Goal: Information Seeking & Learning: Learn about a topic

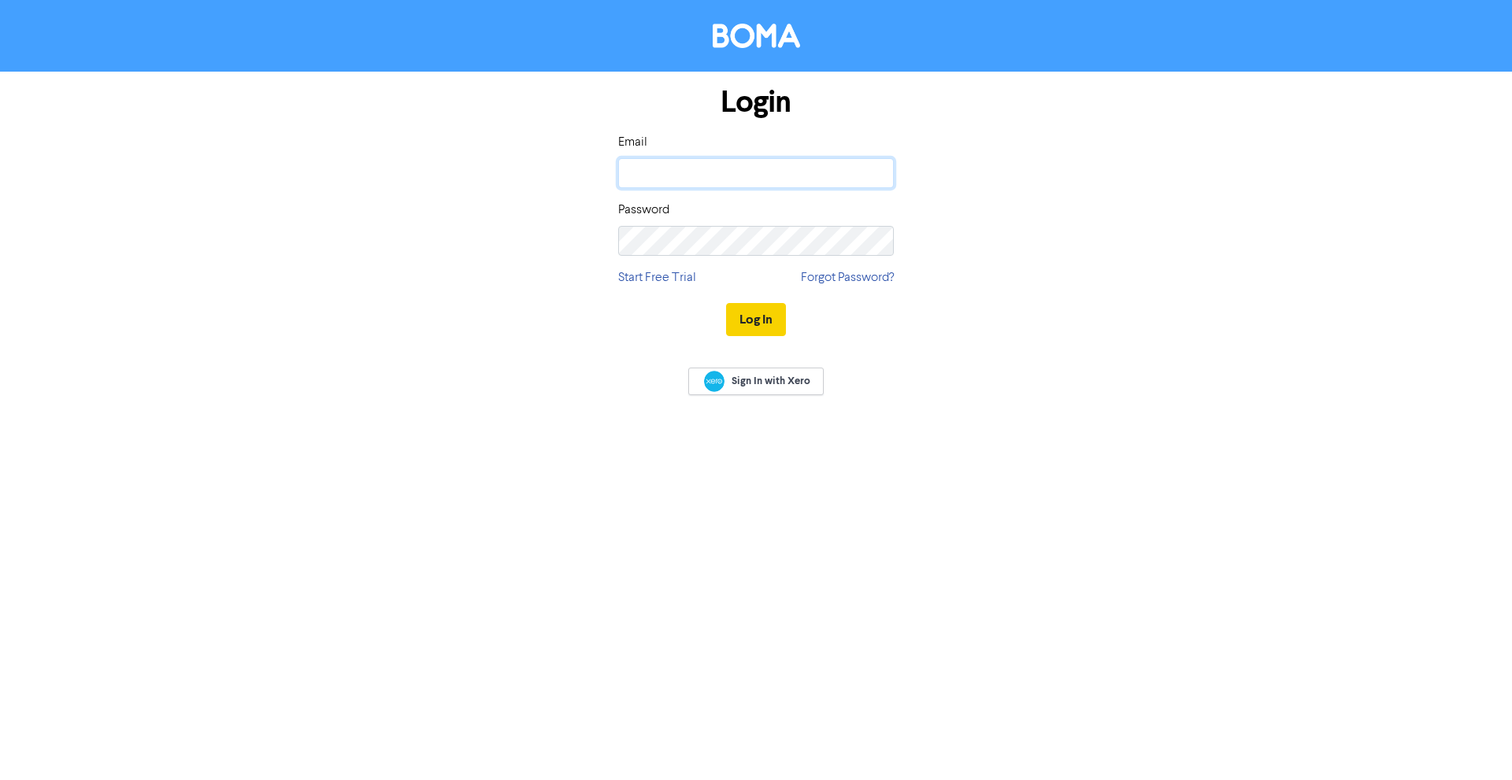
type input "[EMAIL_ADDRESS][DOMAIN_NAME]"
click at [744, 316] on button "Log In" at bounding box center [756, 319] width 60 height 33
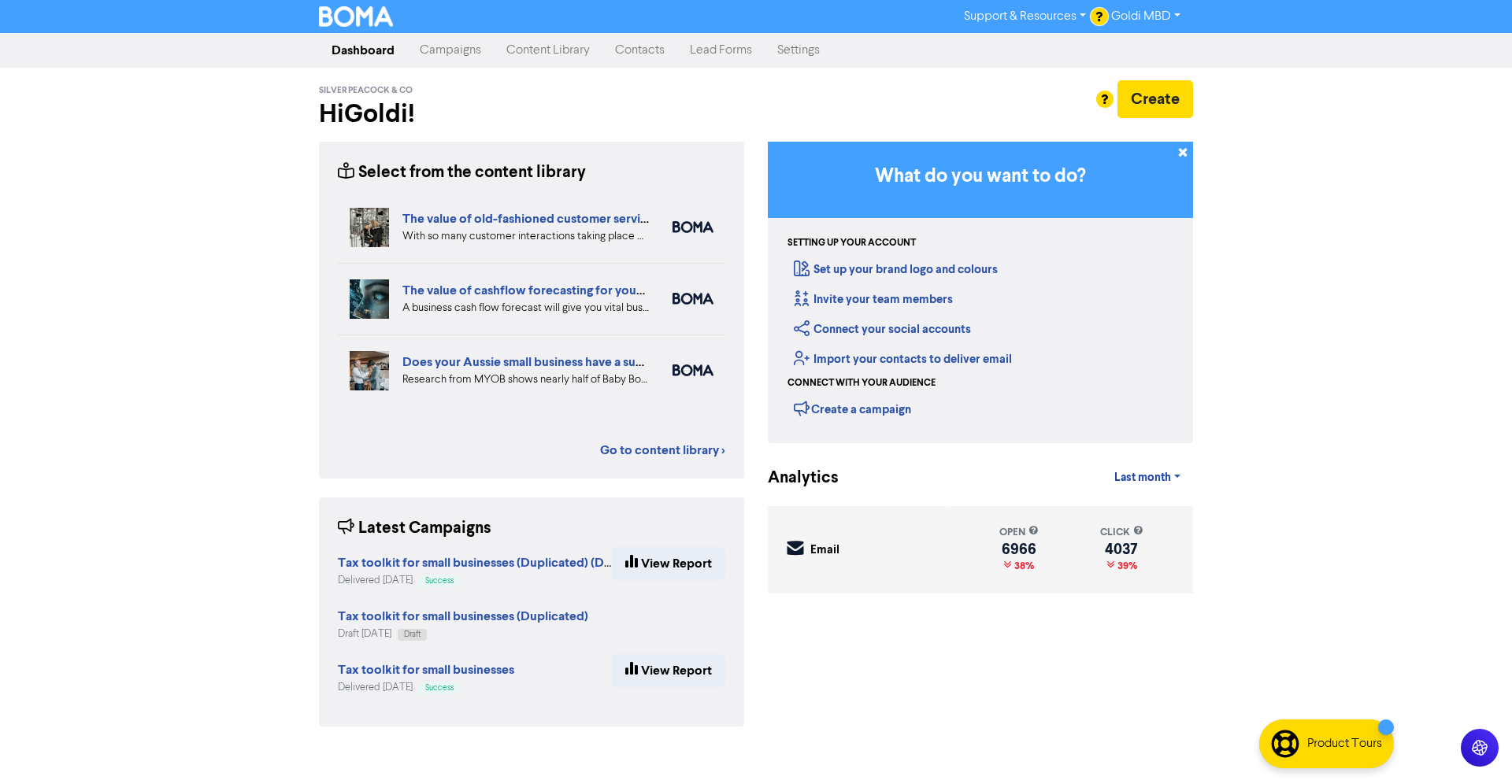
click at [446, 57] on link "Campaigns" at bounding box center [450, 51] width 87 height 32
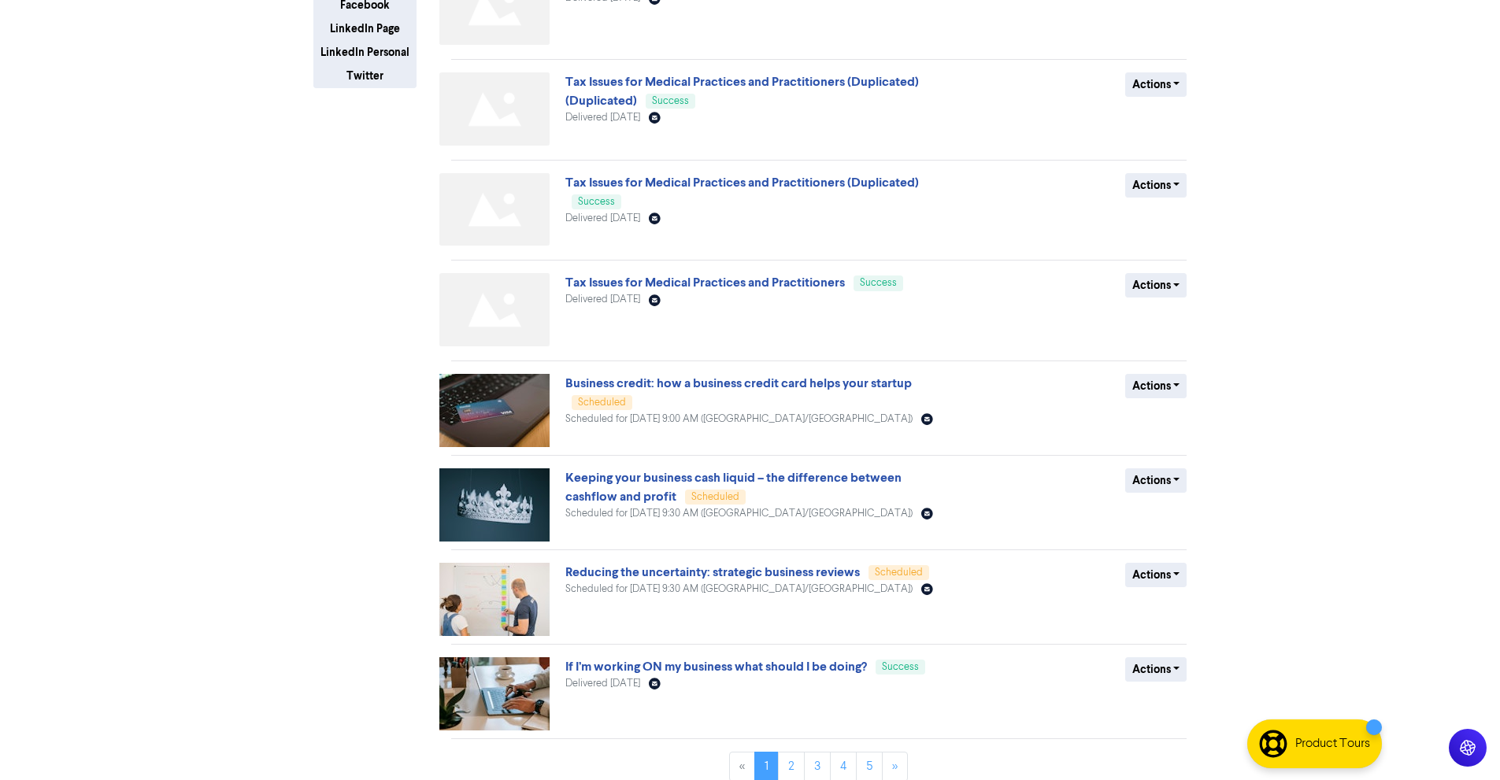
scroll to position [361, 0]
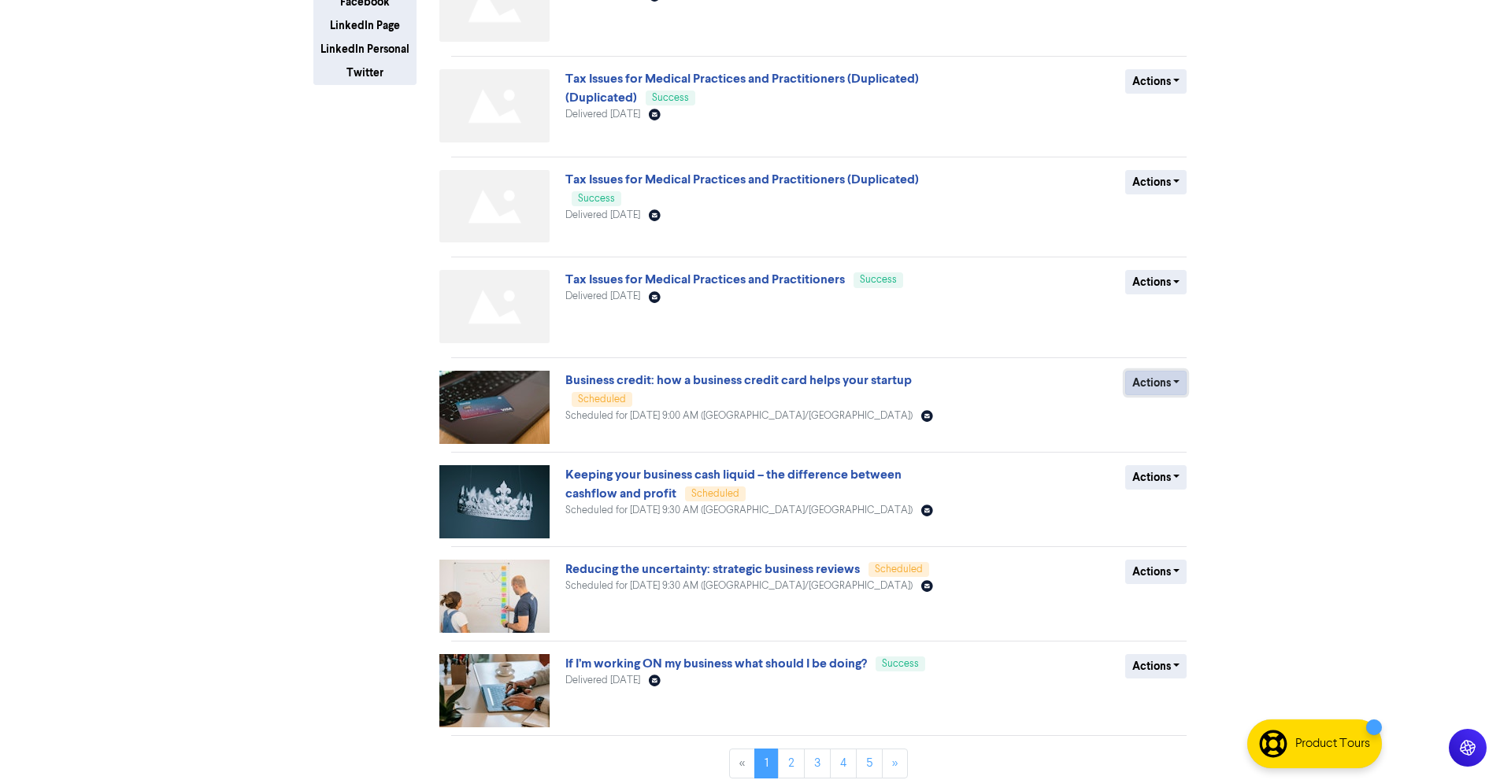
click at [1140, 385] on button "Actions" at bounding box center [1156, 383] width 62 height 24
click at [738, 385] on link "Business credit: how a business credit card helps your startup" at bounding box center [738, 380] width 347 height 16
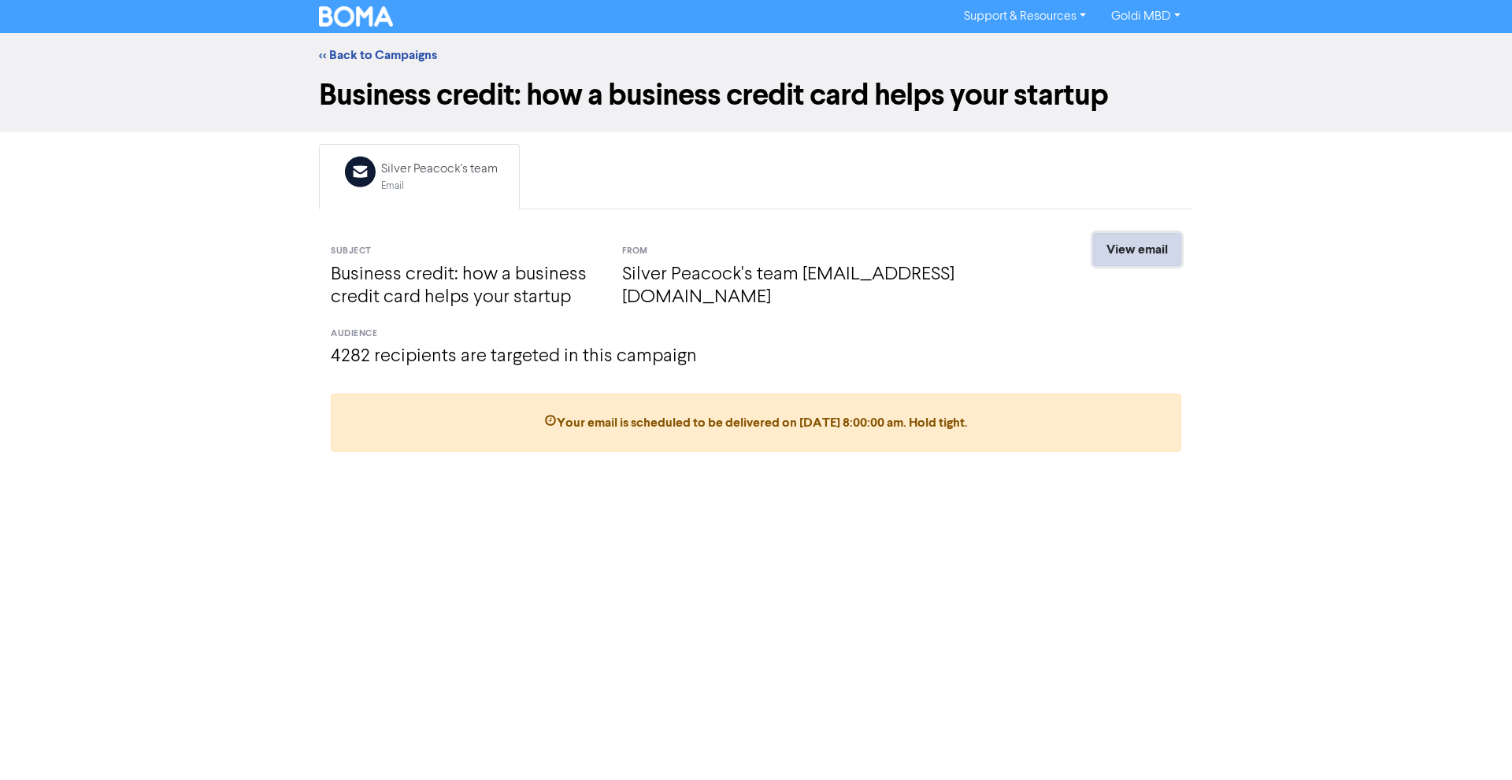
click at [1157, 251] on link "View email" at bounding box center [1137, 249] width 88 height 33
click at [391, 49] on link "<< Back to Campaigns" at bounding box center [378, 55] width 118 height 16
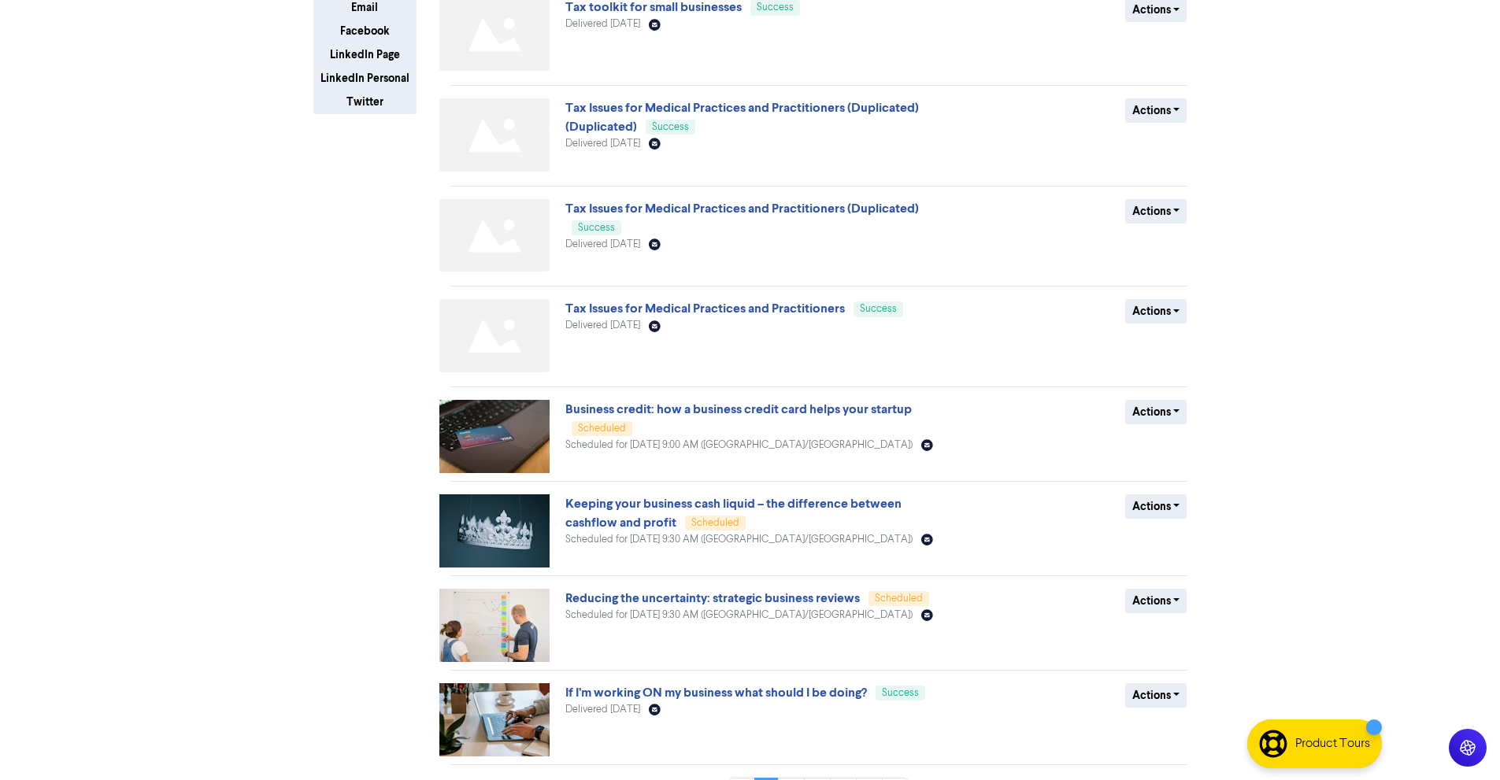
scroll to position [336, 0]
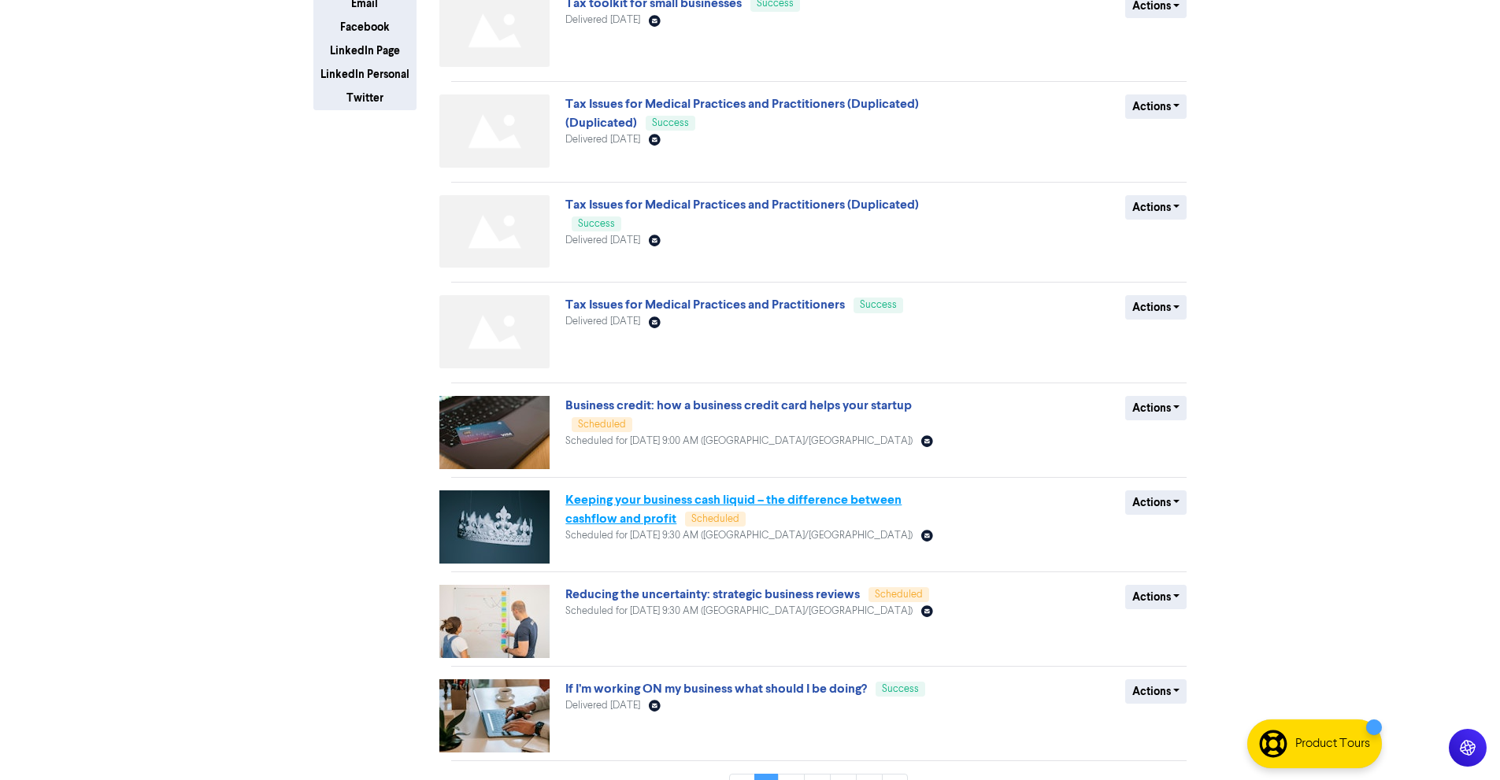
click at [661, 507] on link "Keeping your business cash liquid – the difference between cashflow and profit" at bounding box center [733, 509] width 336 height 35
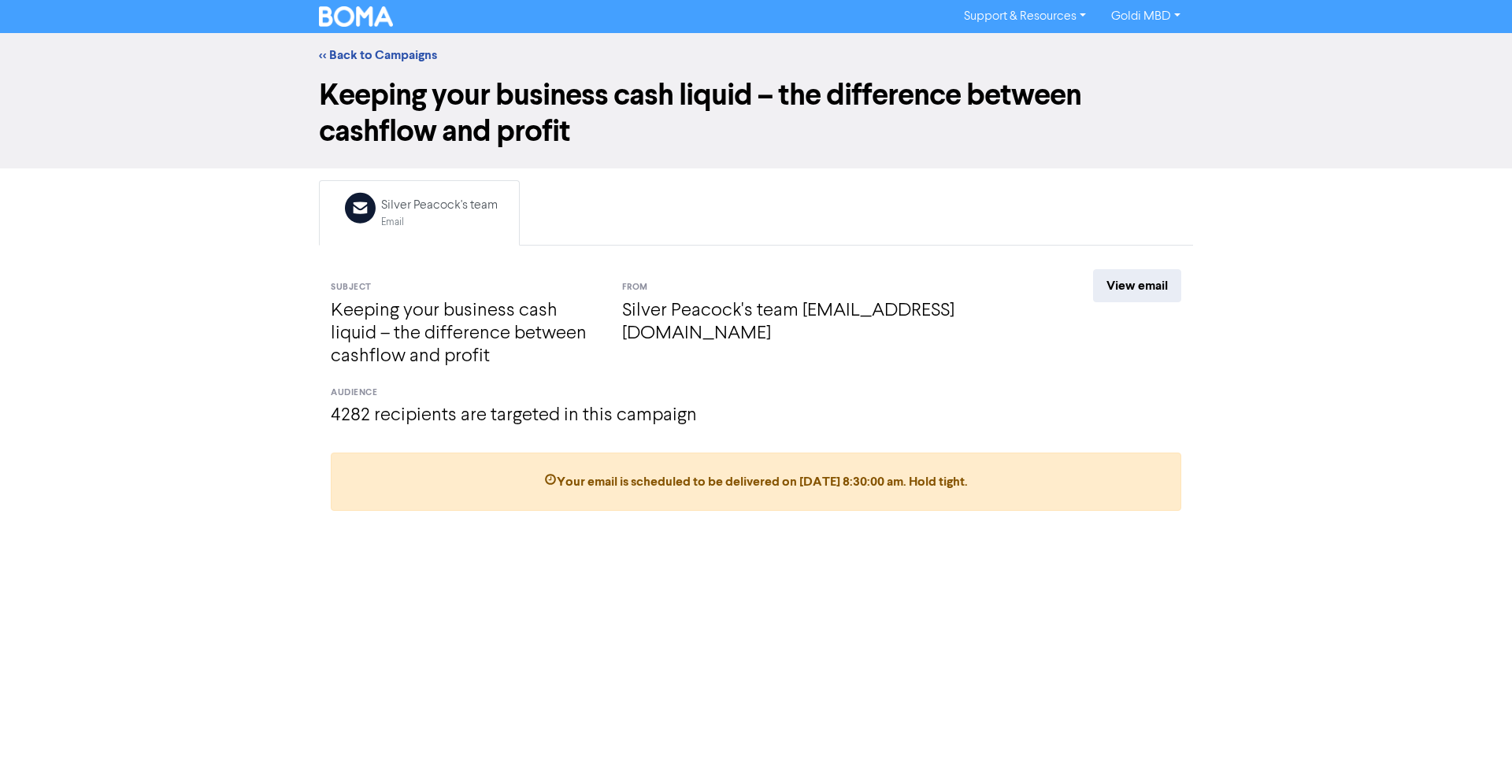
click at [1112, 269] on div "Email Created with Sketch. Silver Peacock's team Email Subject Keeping your bus…" at bounding box center [756, 351] width 898 height 343
click at [1115, 279] on link "View email" at bounding box center [1137, 285] width 88 height 33
click at [379, 59] on link "<< Back to Campaigns" at bounding box center [378, 55] width 118 height 16
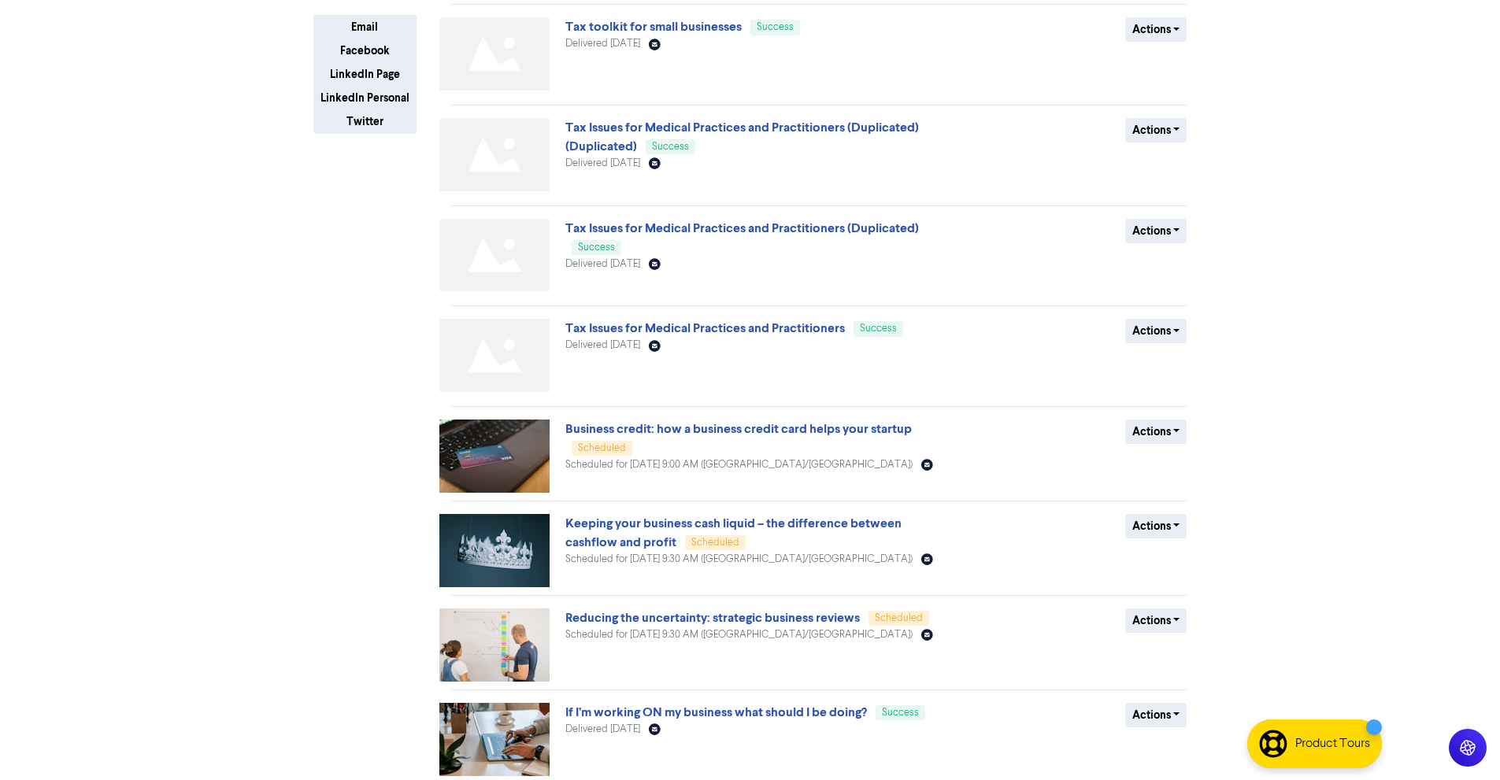
scroll to position [372, 0]
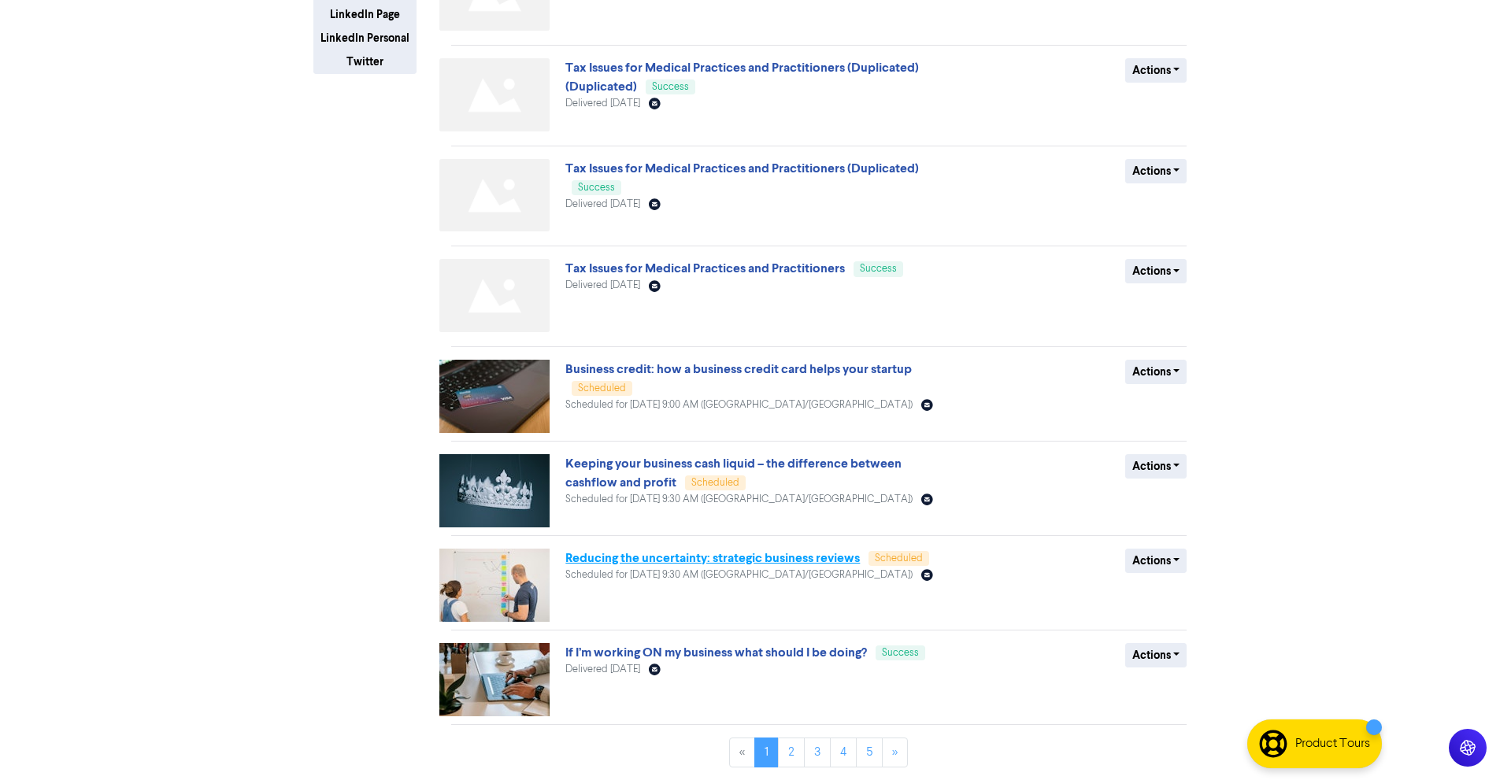
click at [633, 555] on link "Reducing the uncertainty: strategic business reviews" at bounding box center [712, 558] width 295 height 16
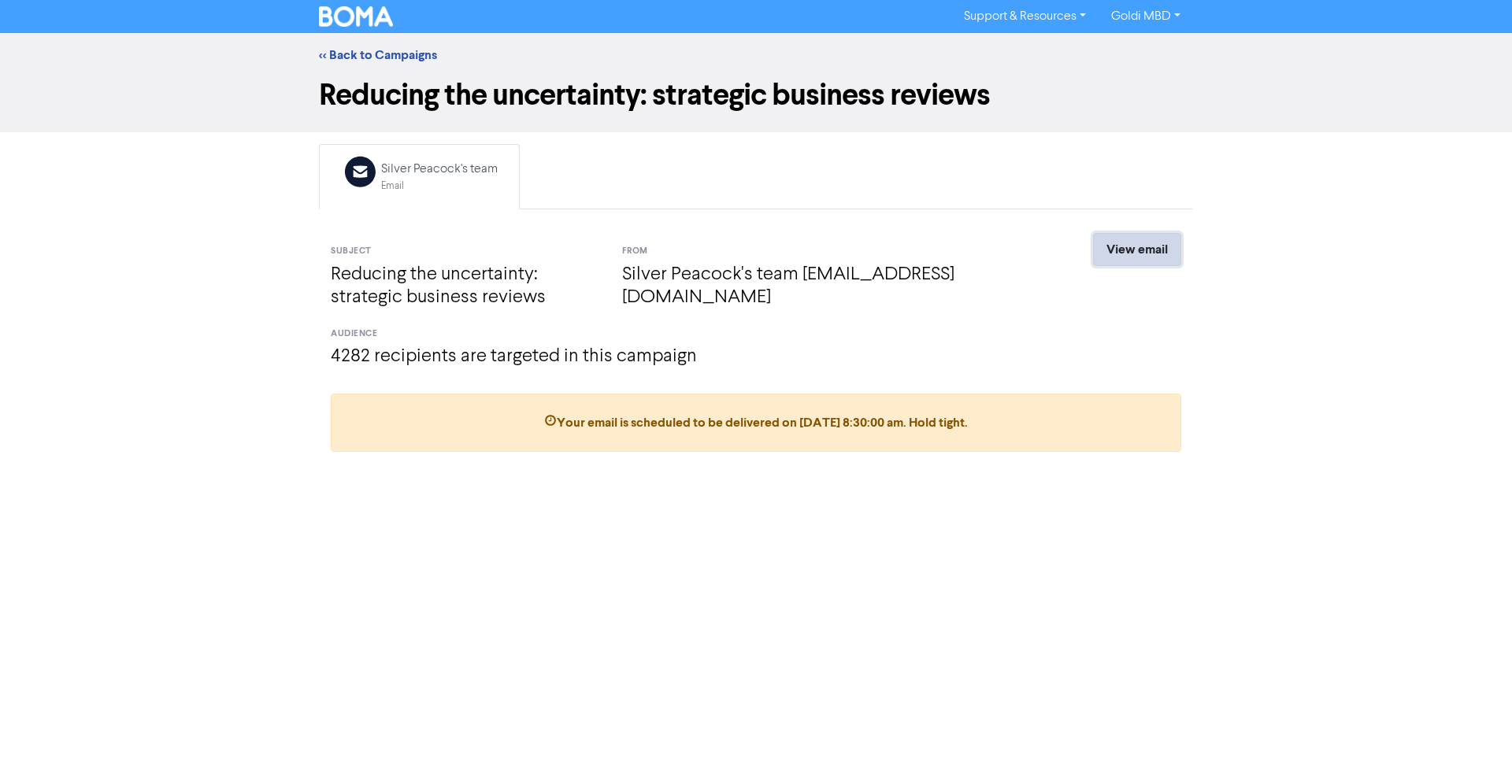
click at [1121, 255] on link "View email" at bounding box center [1137, 249] width 88 height 33
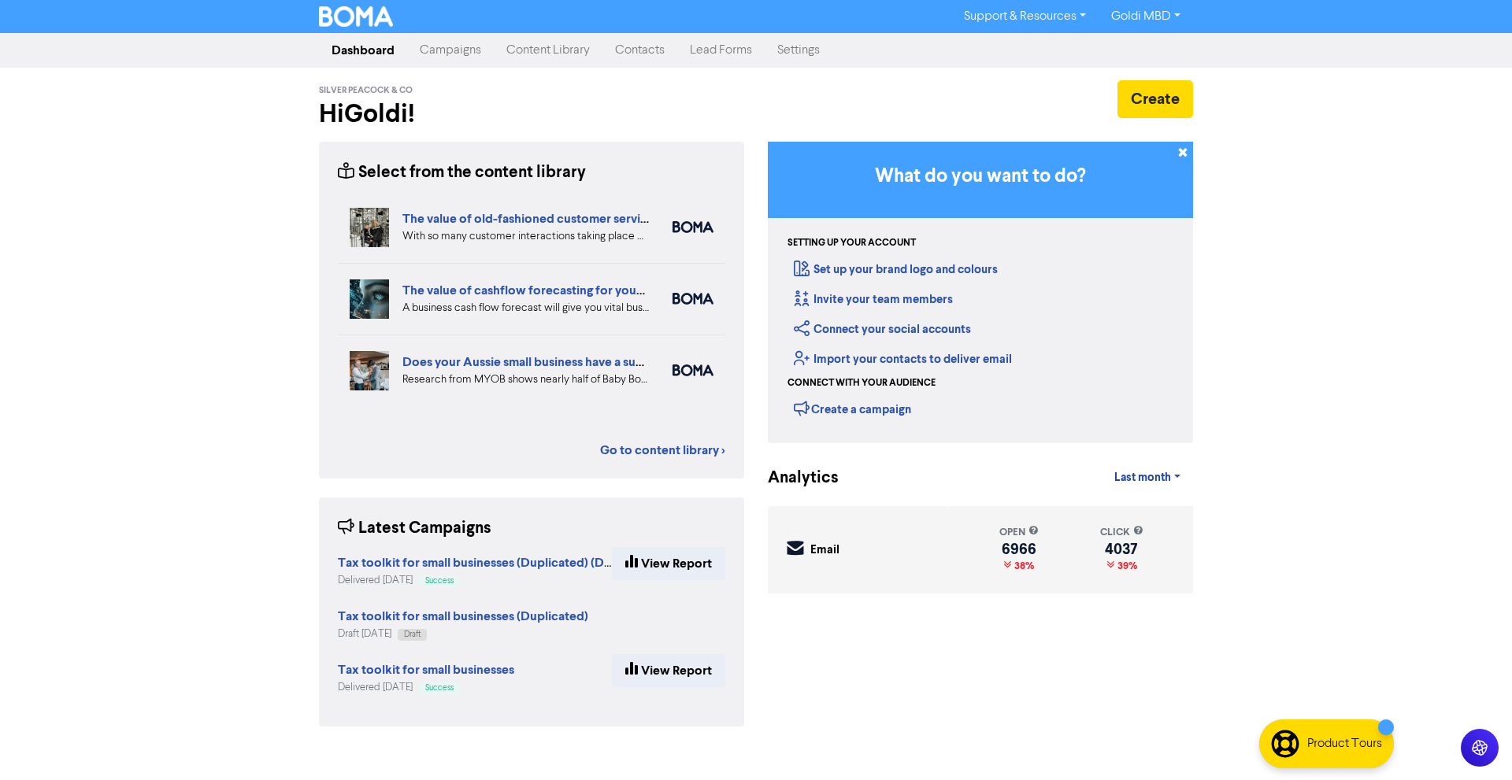
click at [442, 54] on link "Campaigns" at bounding box center [450, 51] width 87 height 32
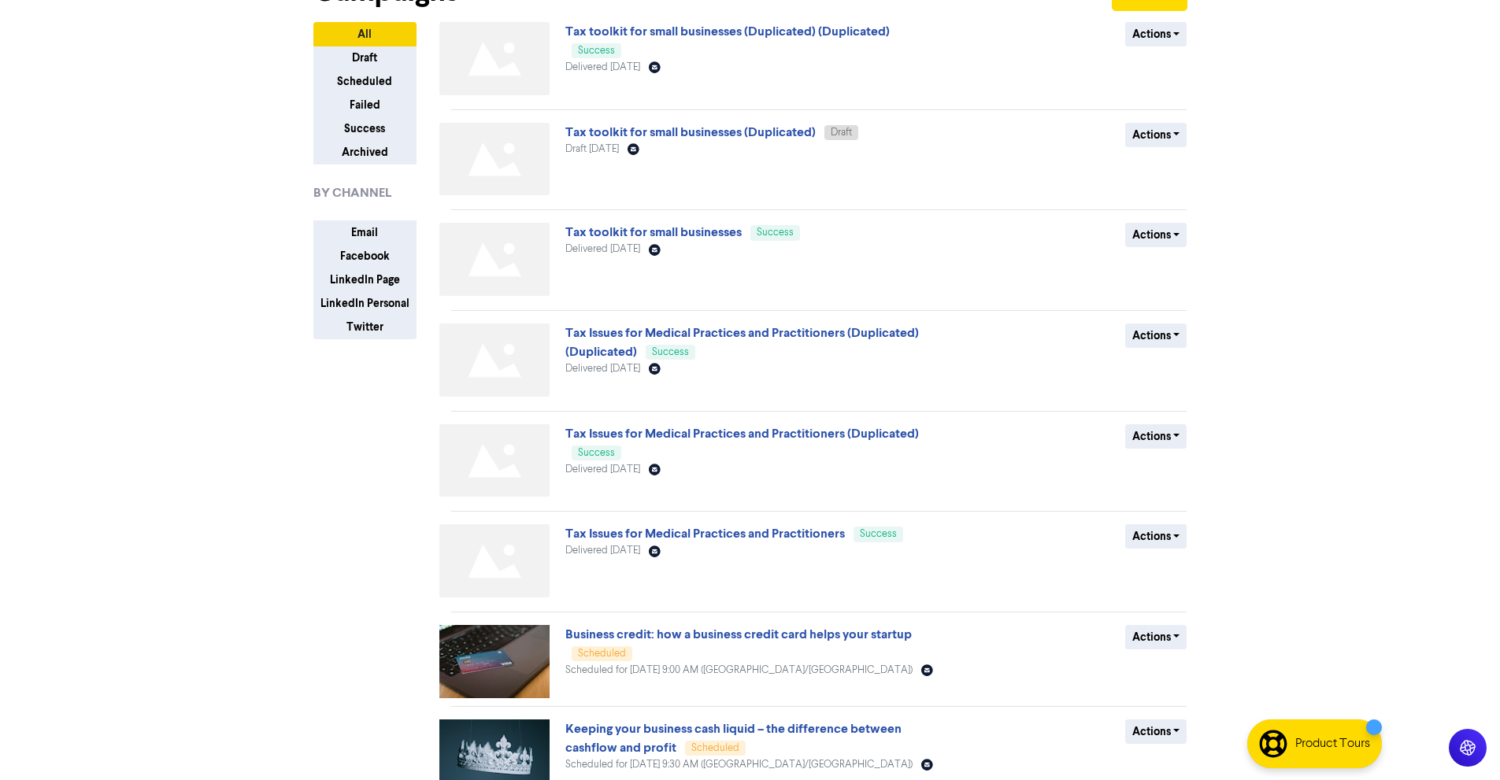
scroll to position [372, 0]
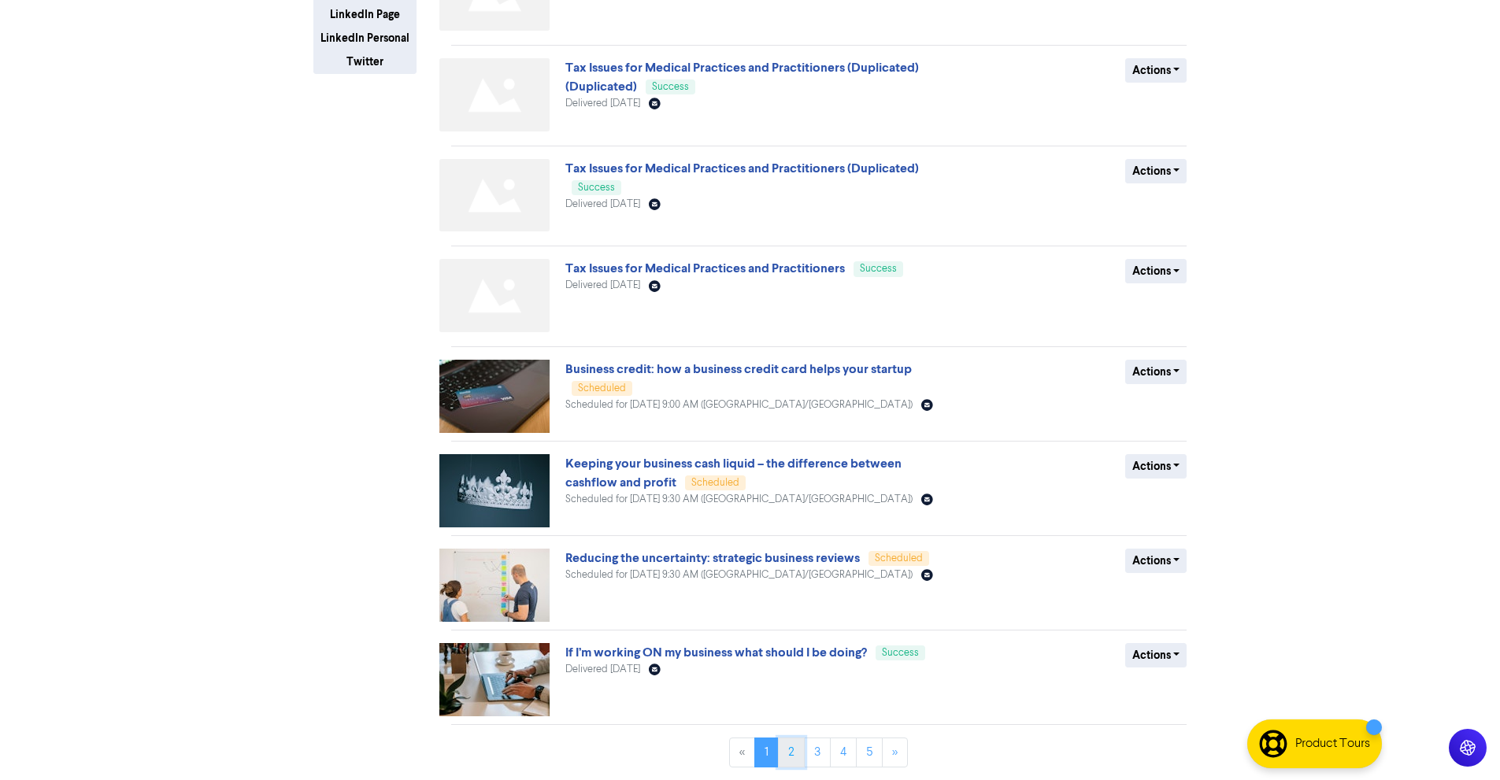
click at [788, 758] on link "2" at bounding box center [791, 753] width 27 height 30
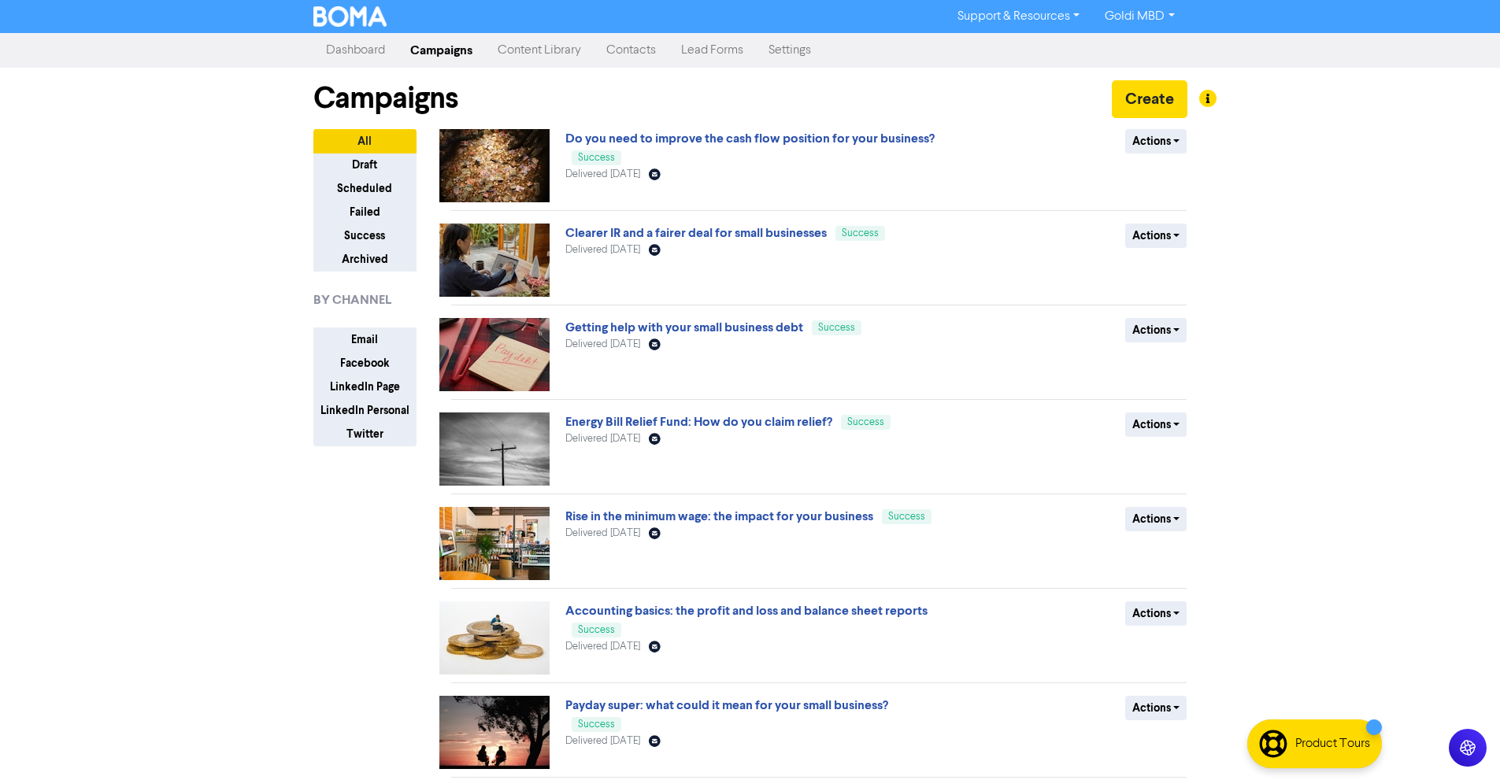
scroll to position [336, 0]
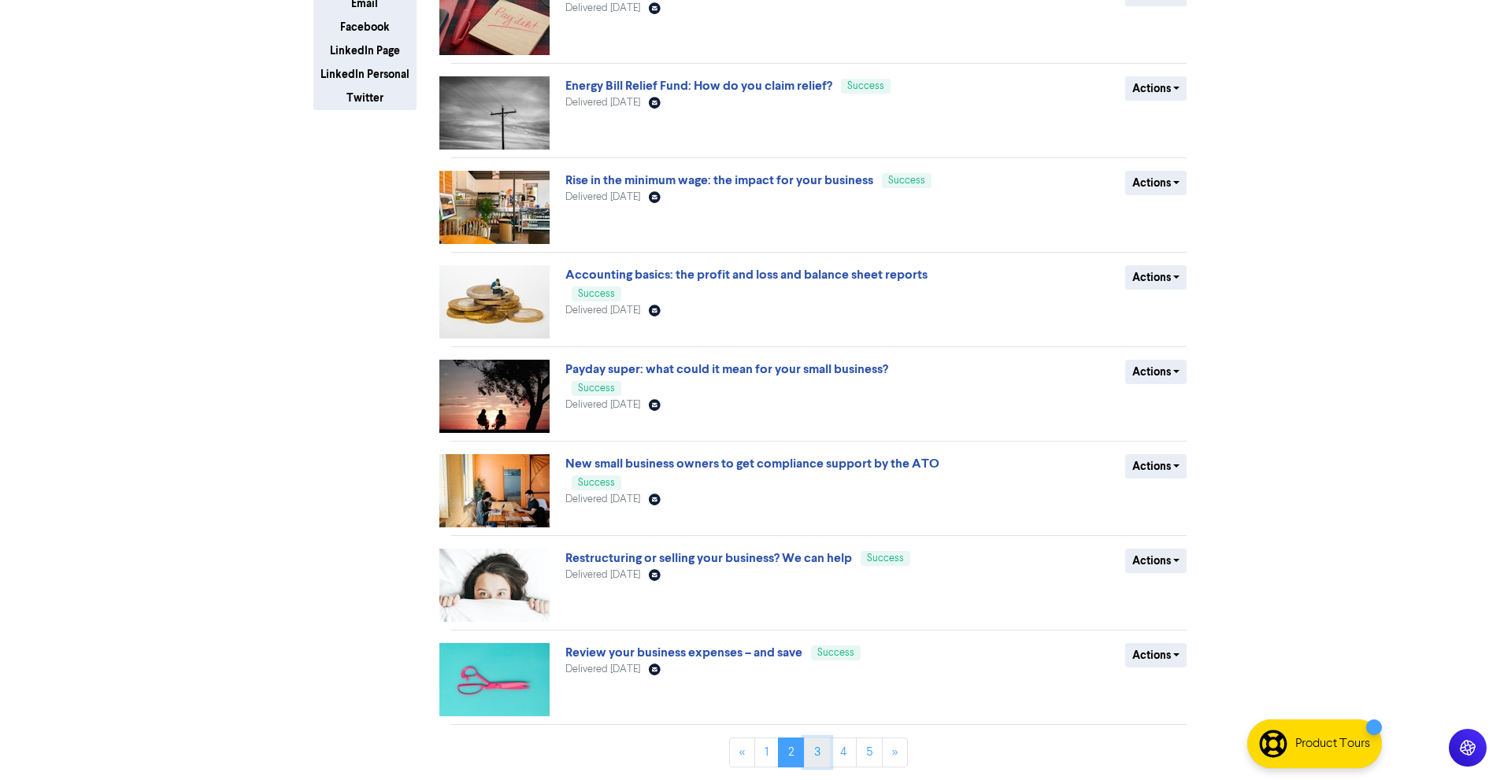
click at [812, 751] on link "3" at bounding box center [817, 753] width 27 height 30
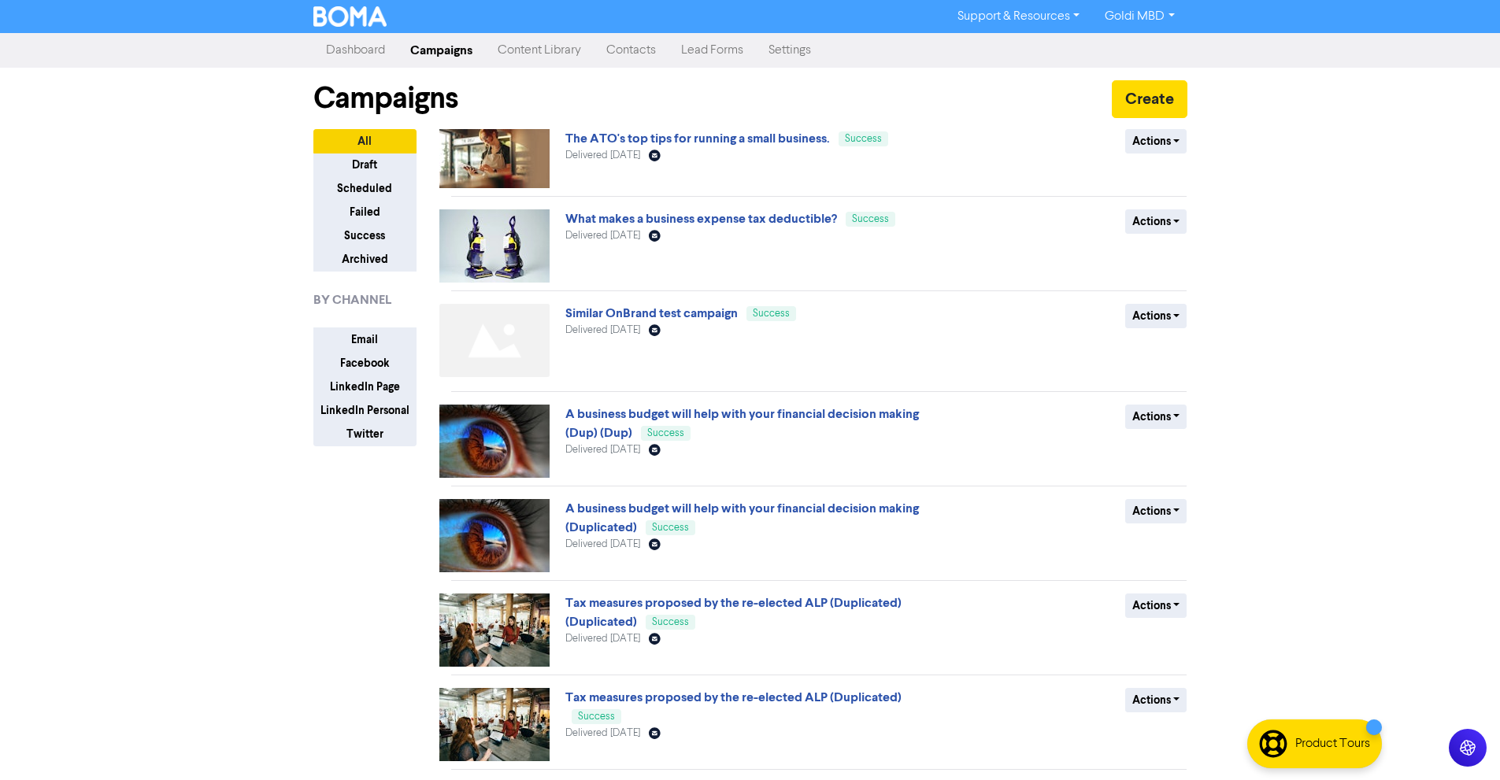
scroll to position [328, 0]
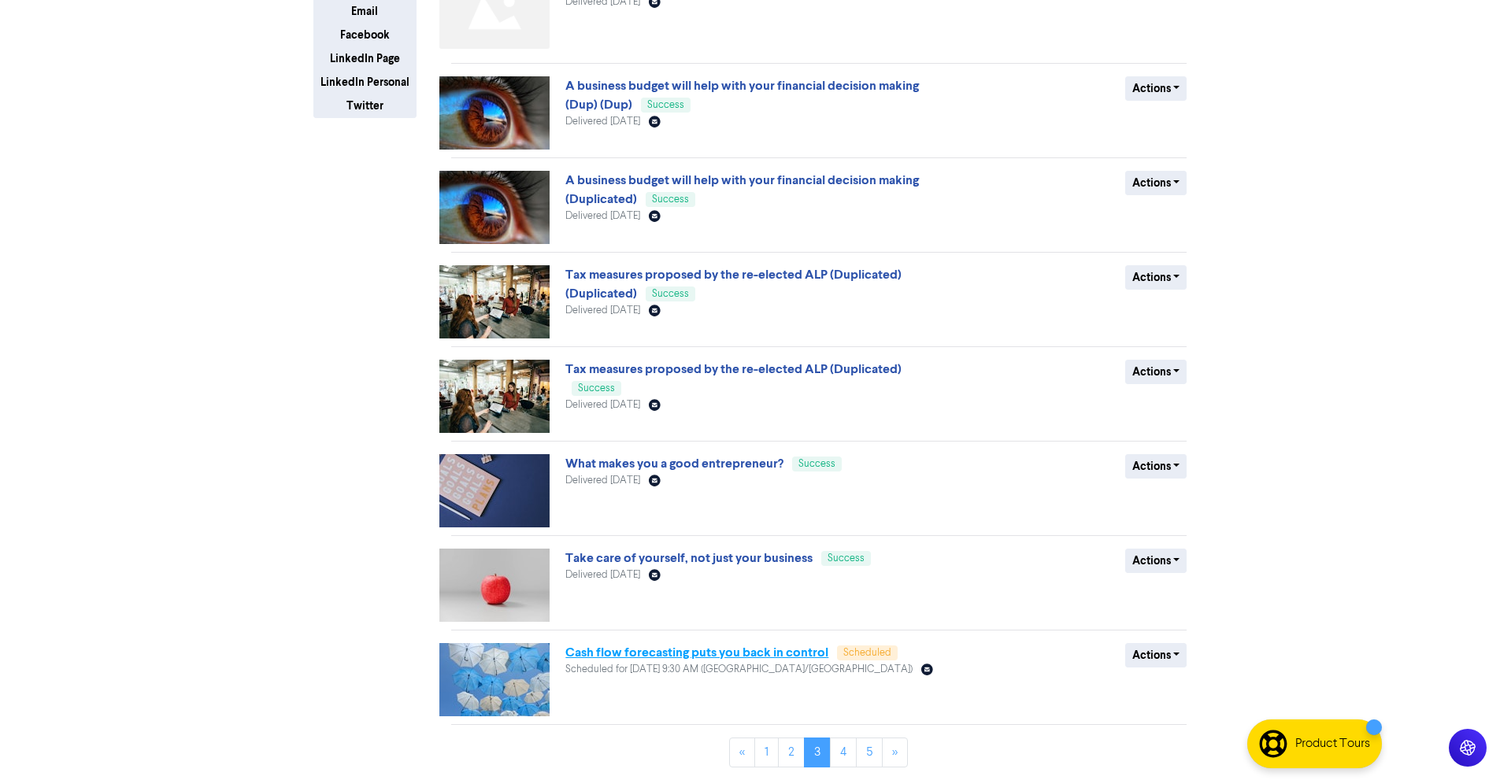
click at [750, 655] on link "Cash flow forecasting puts you back in control" at bounding box center [696, 653] width 263 height 16
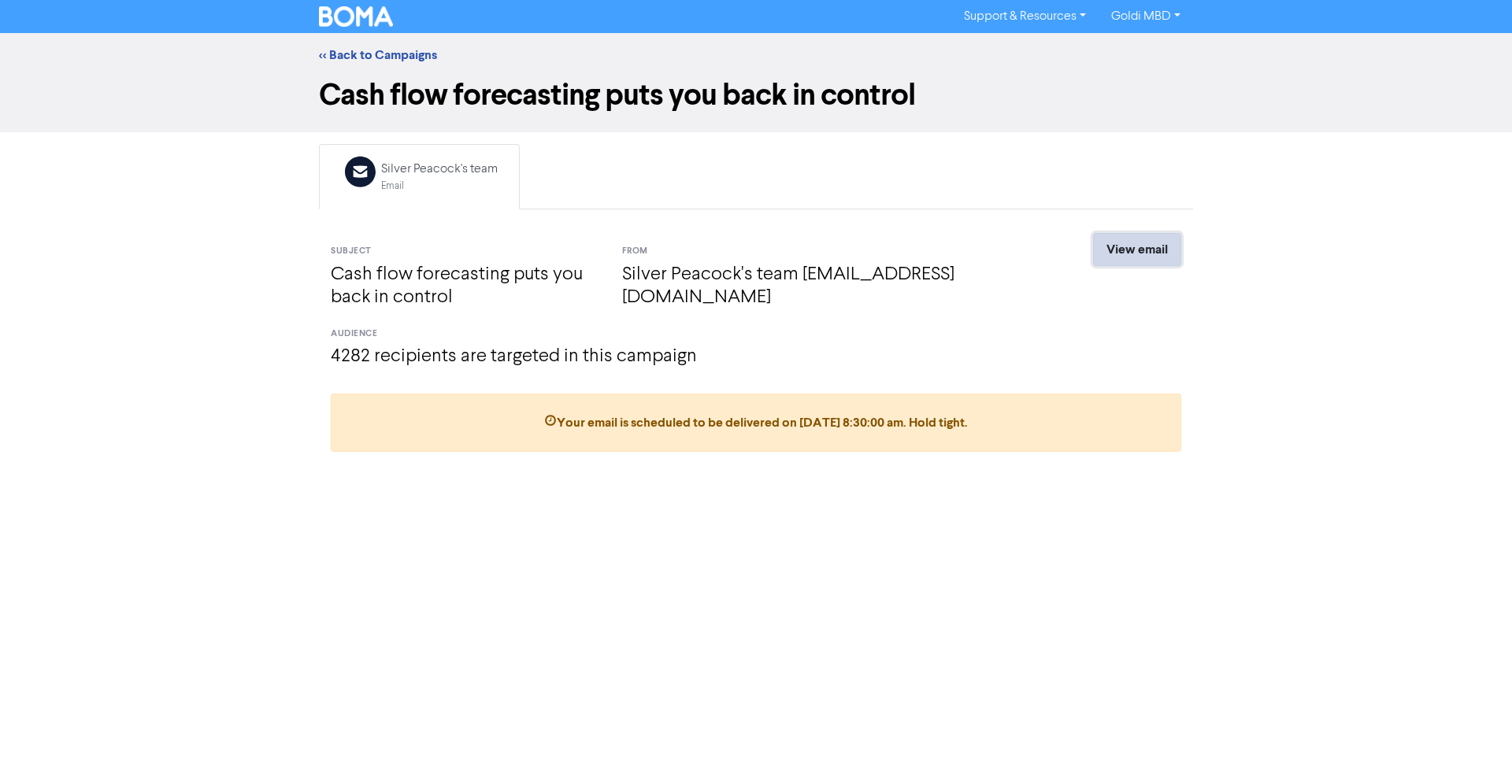
click at [1129, 254] on link "View email" at bounding box center [1137, 249] width 88 height 33
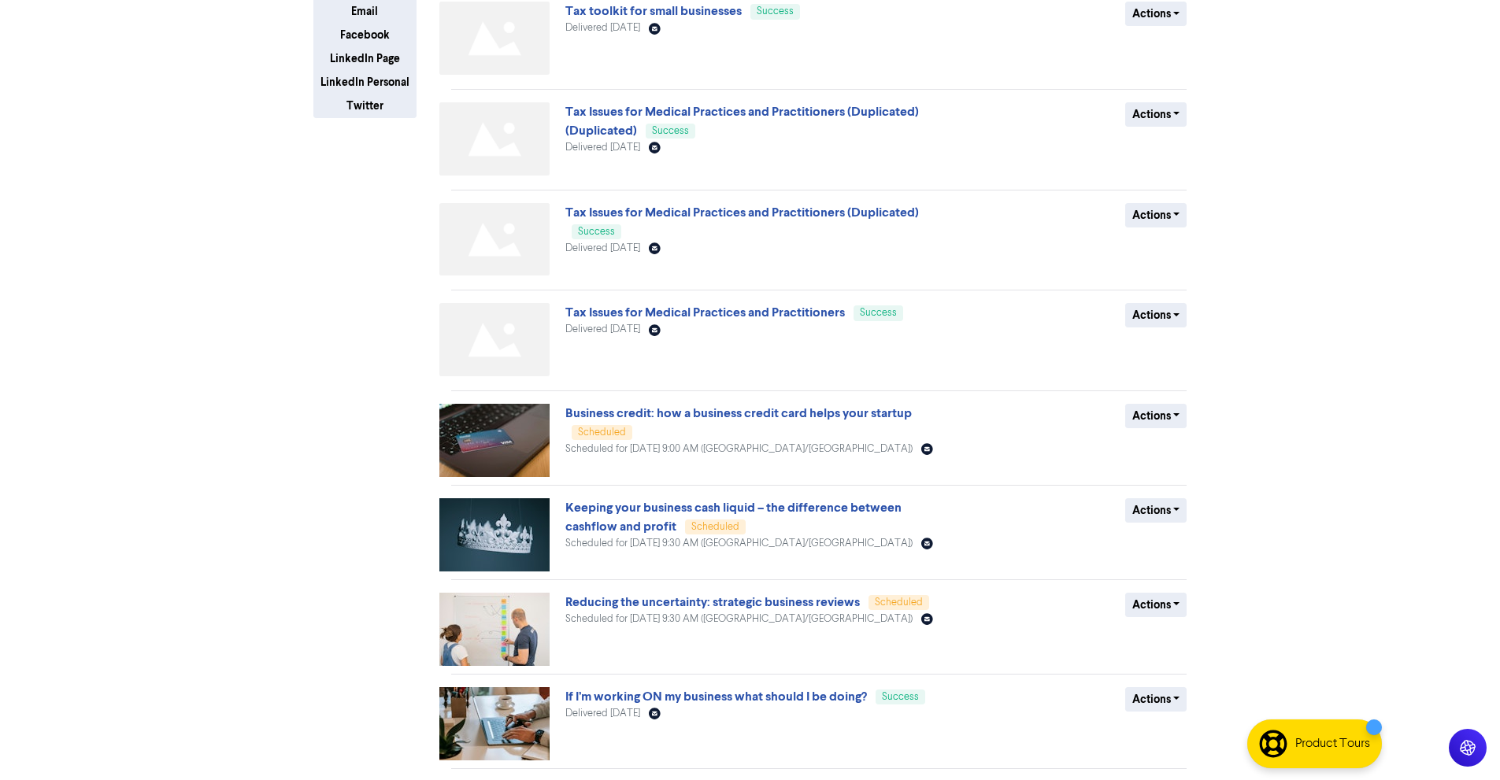
scroll to position [372, 0]
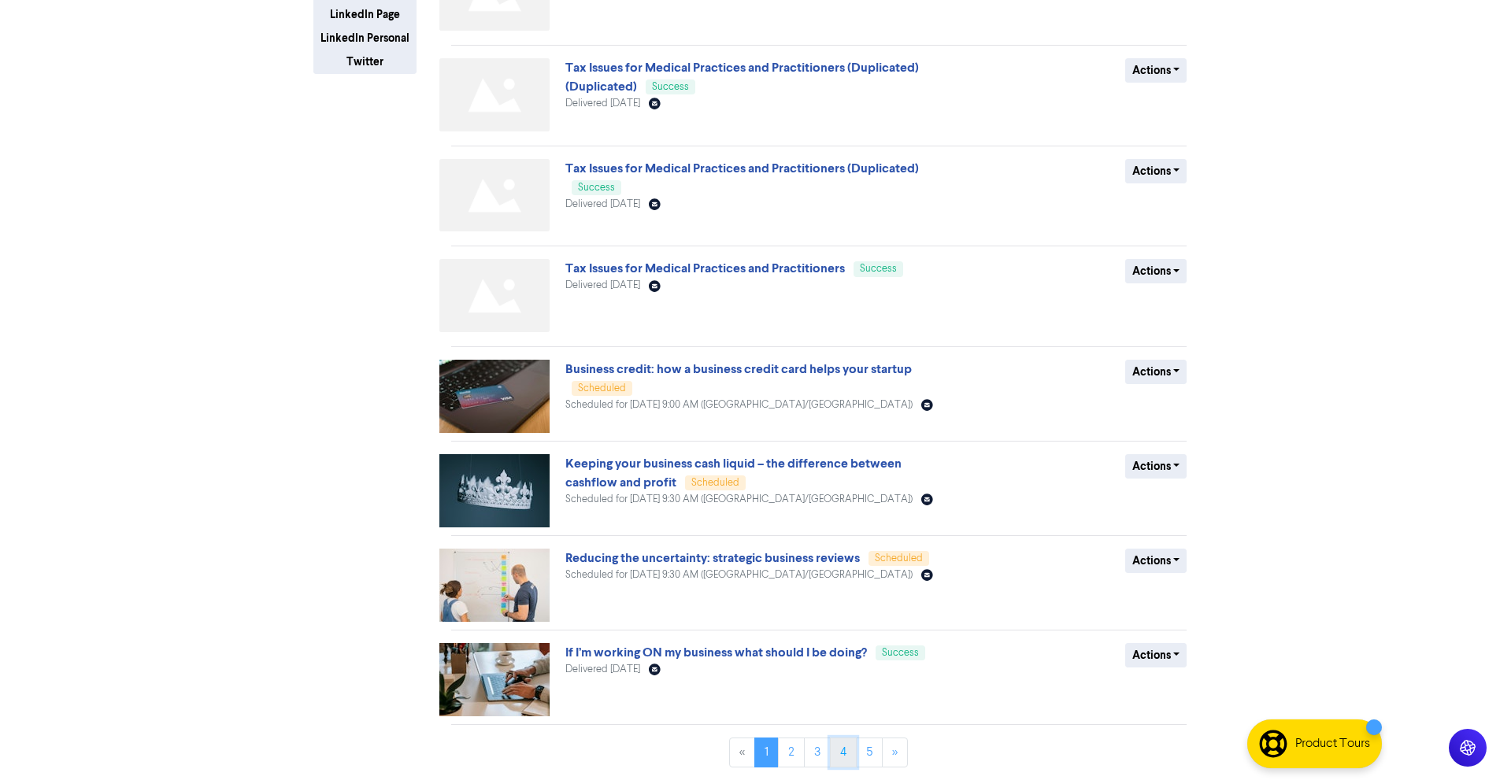
click at [844, 743] on link "4" at bounding box center [843, 753] width 27 height 30
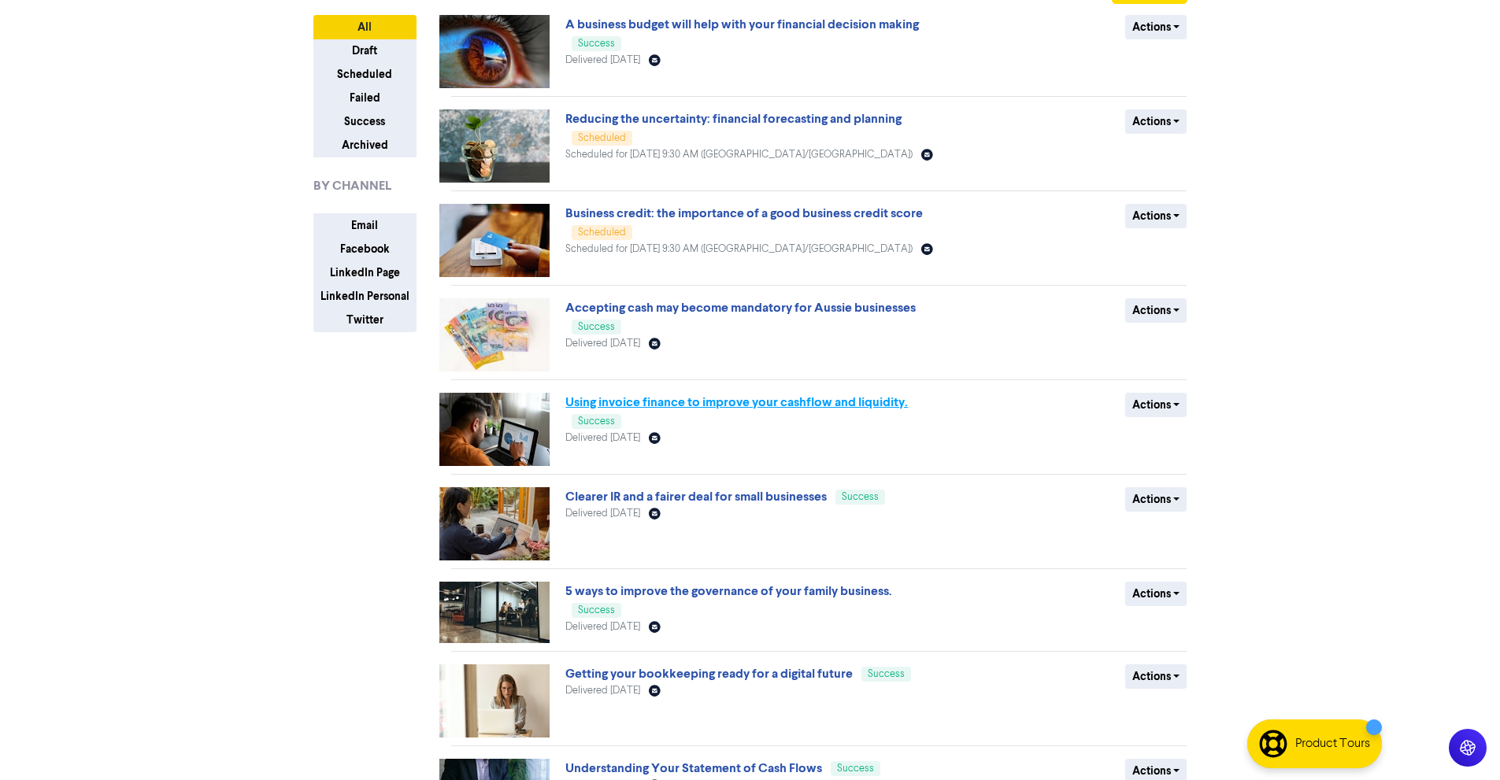
scroll to position [324, 0]
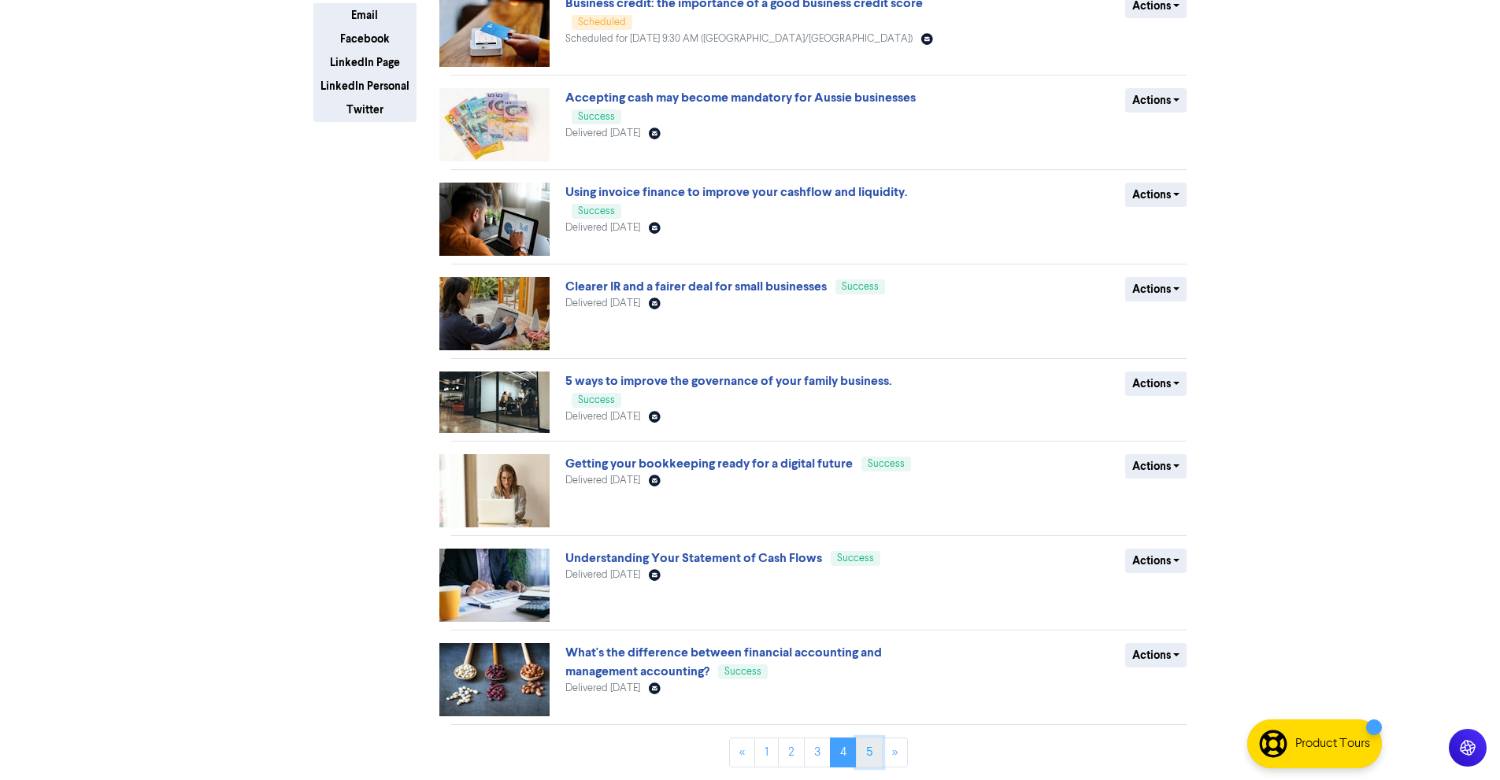
click at [869, 749] on link "5" at bounding box center [869, 753] width 27 height 30
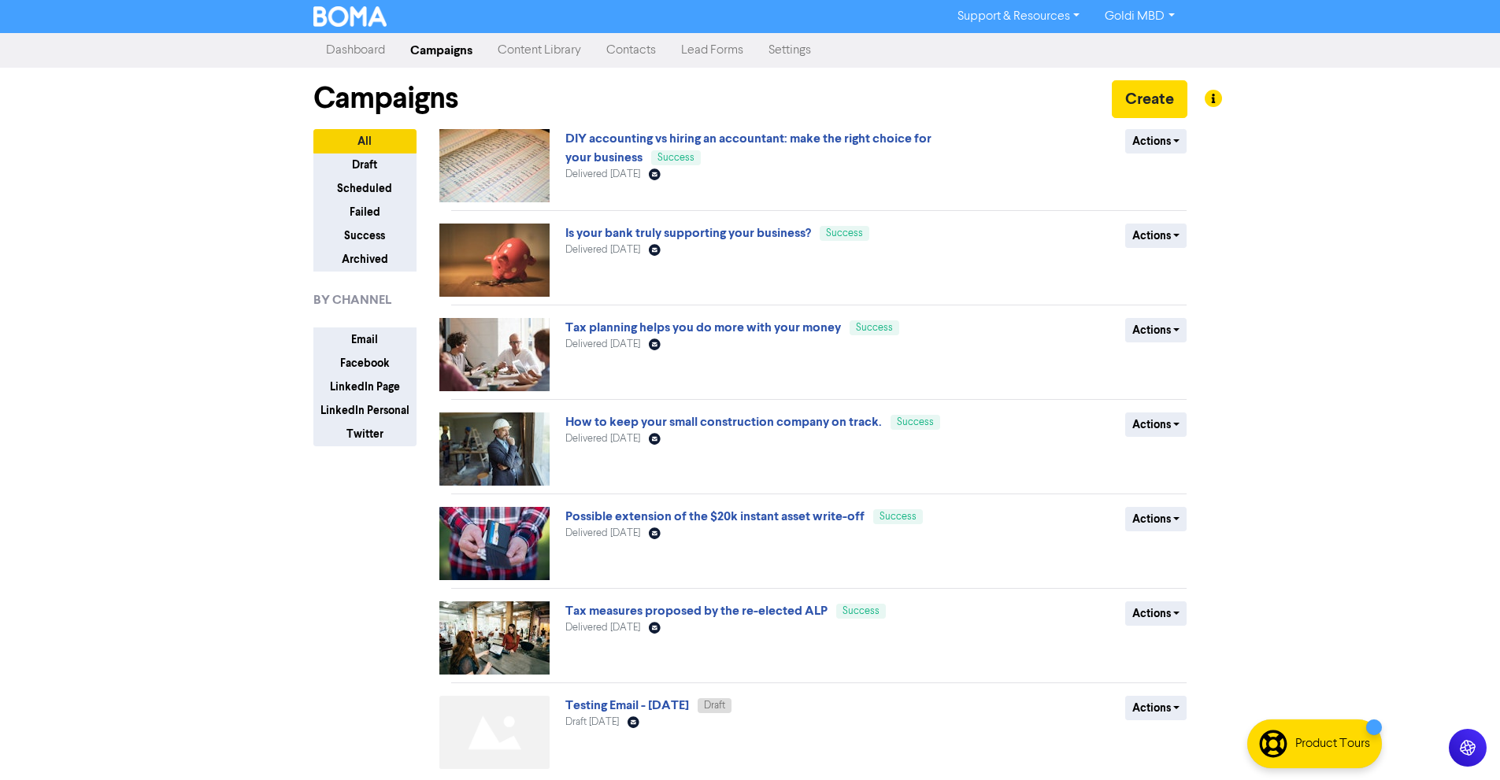
scroll to position [59, 0]
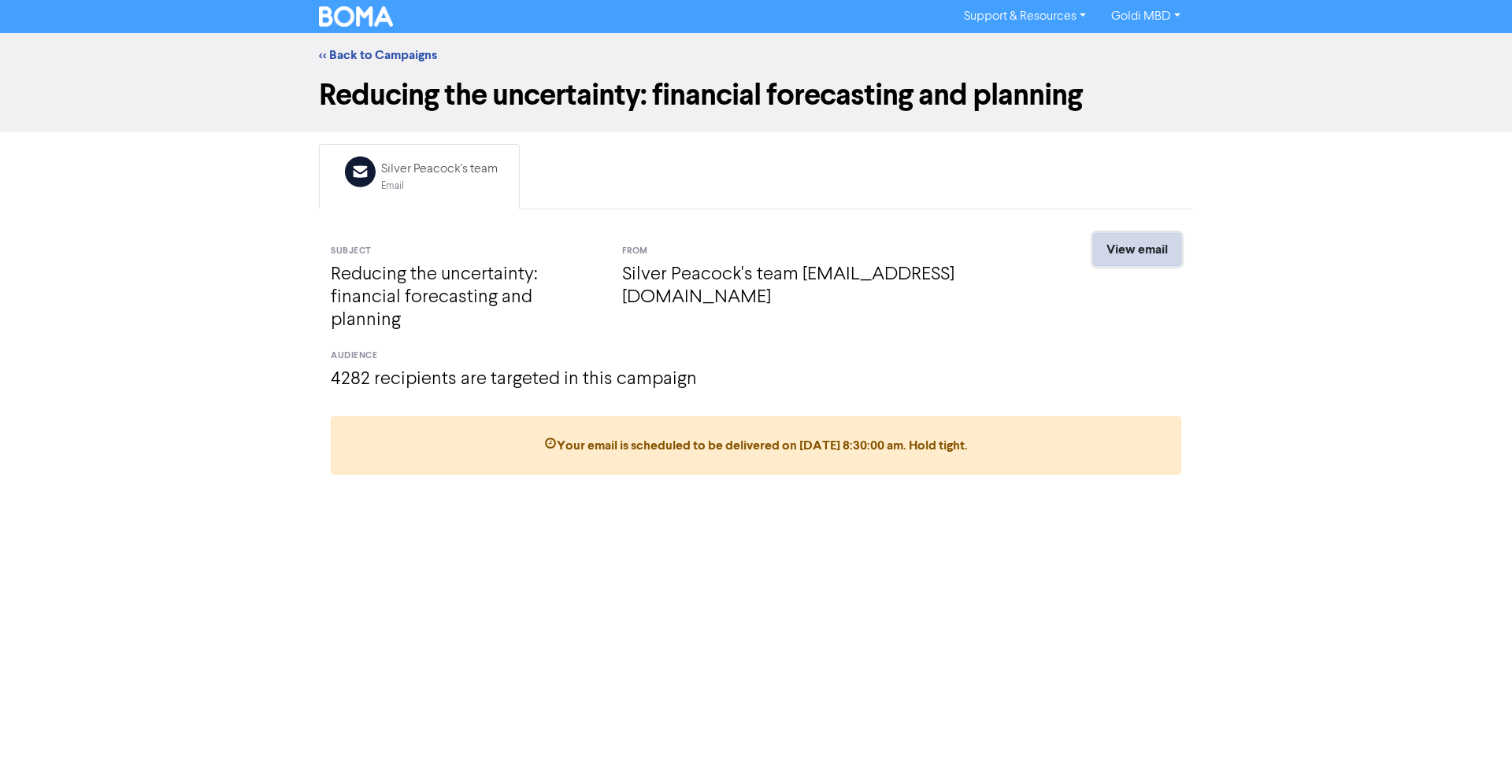
click at [1140, 255] on link "View email" at bounding box center [1137, 249] width 88 height 33
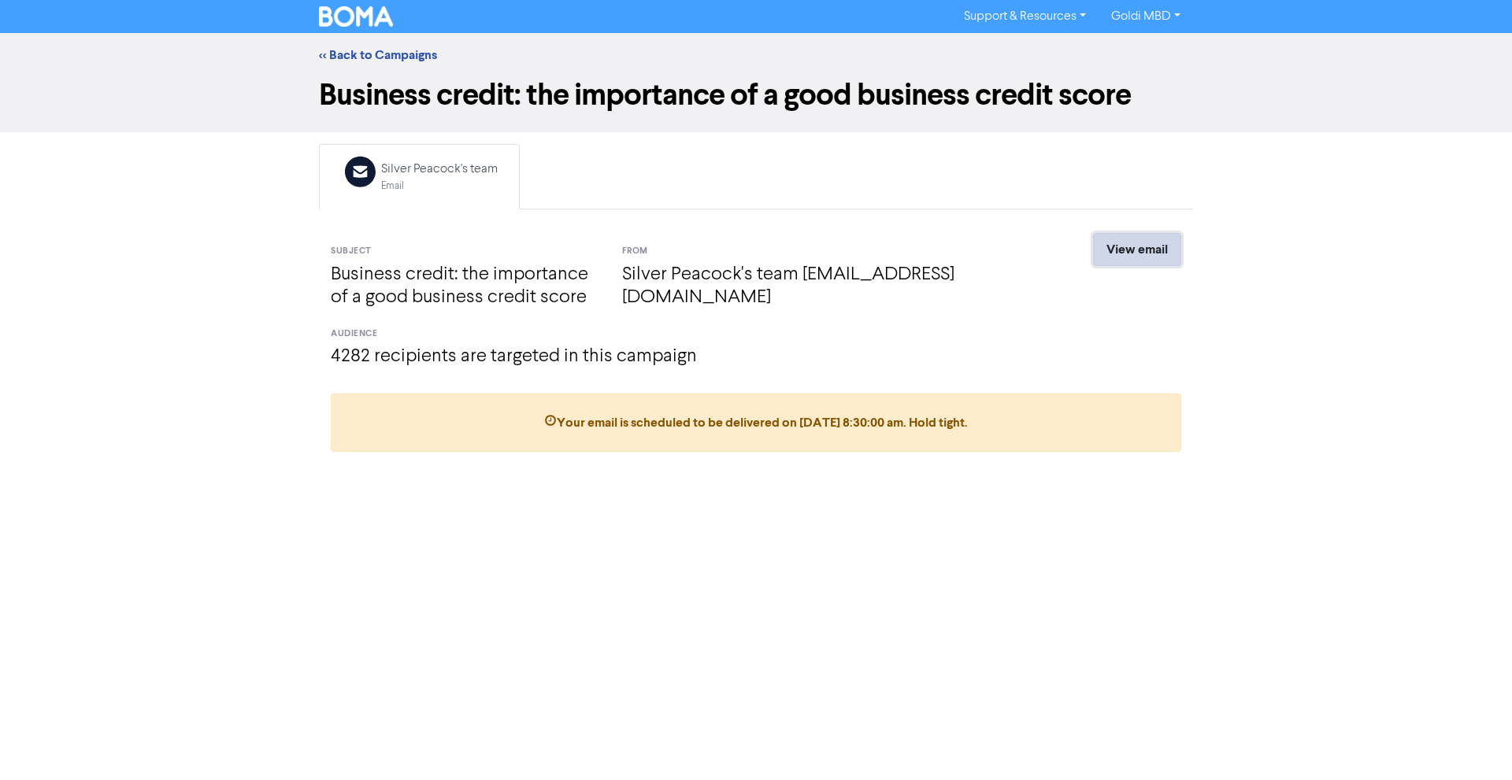
click at [1121, 240] on link "View email" at bounding box center [1137, 249] width 88 height 33
